Goal: Navigation & Orientation: Go to known website

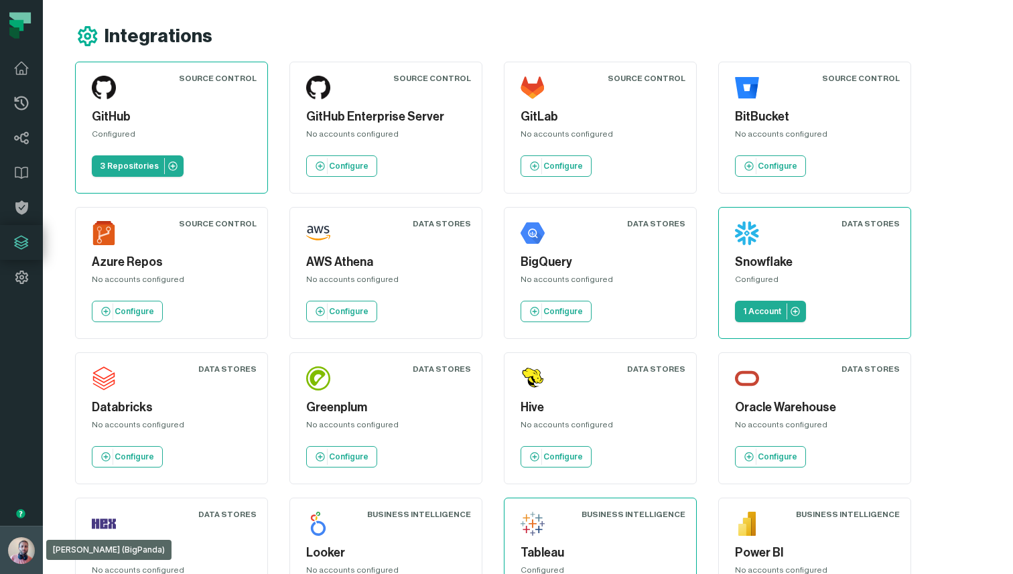
click at [16, 558] on img "button" at bounding box center [21, 551] width 27 height 27
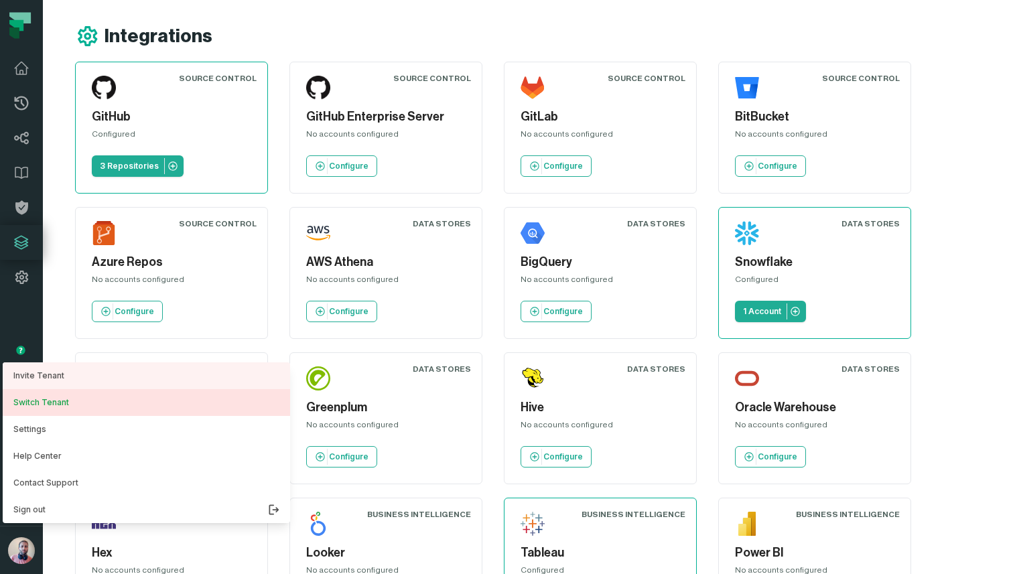
click at [78, 399] on button "Switch Tenant" at bounding box center [147, 402] width 288 height 27
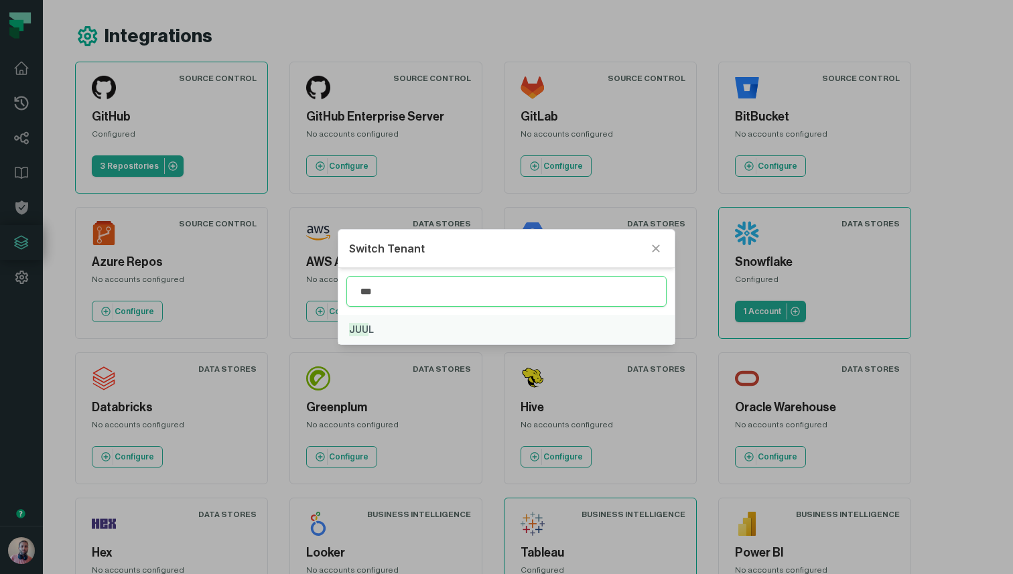
type input "***"
click at [380, 323] on button "JUU L" at bounding box center [506, 329] width 336 height 29
